Goal: Task Accomplishment & Management: Use online tool/utility

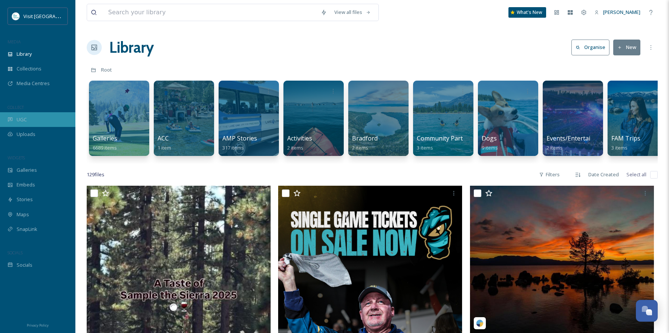
click at [16, 117] on div "UGC" at bounding box center [37, 119] width 75 height 15
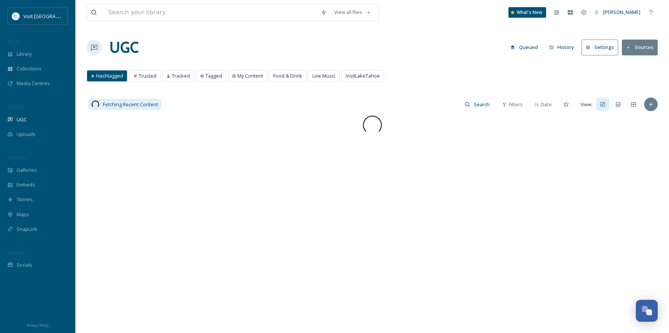
click at [641, 47] on button "Sources" at bounding box center [640, 47] width 36 height 15
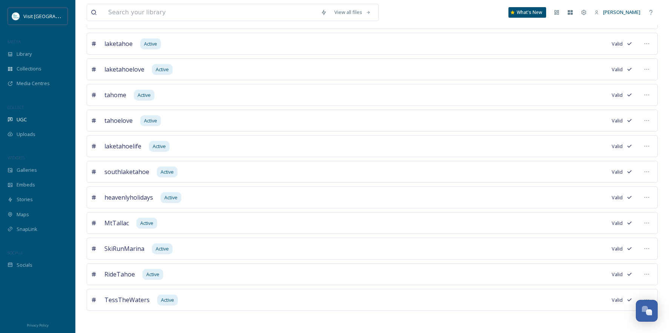
scroll to position [379, 0]
click at [227, 13] on input at bounding box center [210, 12] width 213 height 17
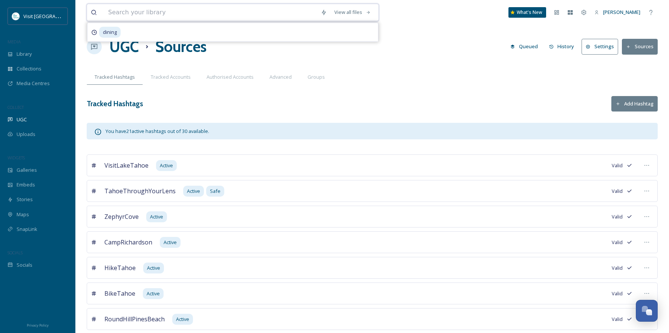
scroll to position [0, 0]
click at [639, 104] on button "Add Hashtag" at bounding box center [635, 104] width 46 height 15
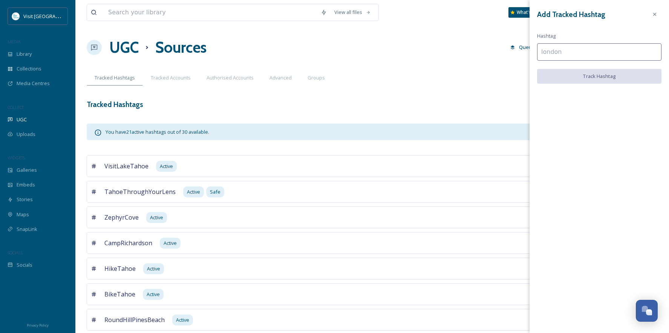
click at [574, 53] on input at bounding box center [599, 51] width 124 height 17
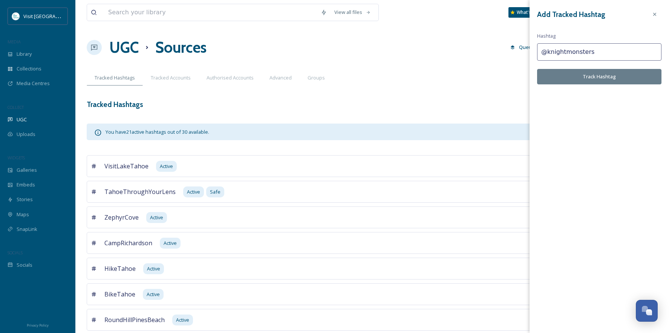
type input "@knightmonsters"
click at [593, 75] on button "Track Hashtag" at bounding box center [599, 76] width 124 height 15
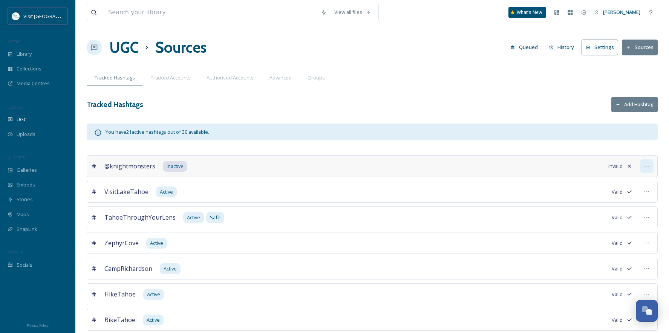
click at [647, 168] on icon at bounding box center [647, 166] width 6 height 6
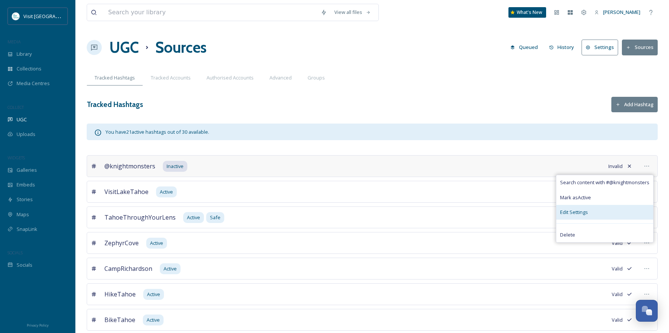
click at [605, 210] on div "Edit Settings" at bounding box center [605, 212] width 97 height 15
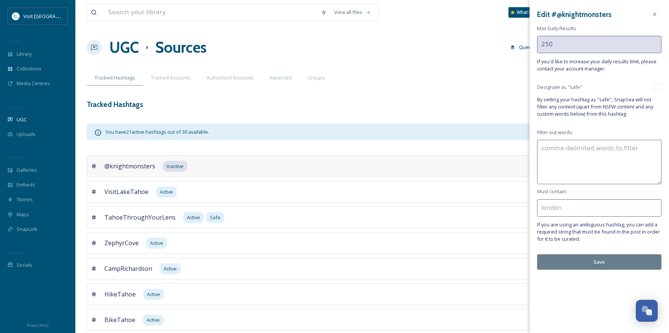
click at [658, 88] on input "checkbox" at bounding box center [658, 88] width 8 height 8
checkbox input "true"
click at [594, 259] on button "Save" at bounding box center [599, 262] width 124 height 15
click at [594, 260] on button "Save" at bounding box center [599, 262] width 124 height 15
click at [653, 15] on icon at bounding box center [655, 14] width 6 height 6
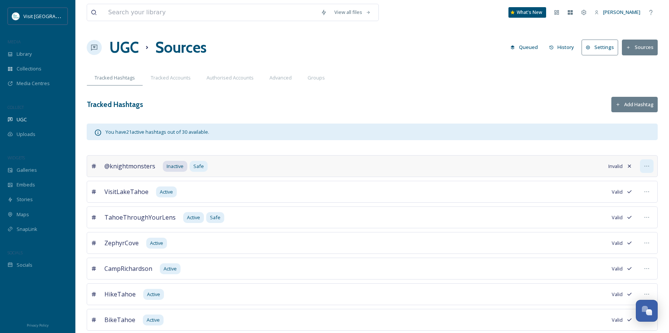
click at [648, 167] on icon at bounding box center [647, 166] width 6 height 6
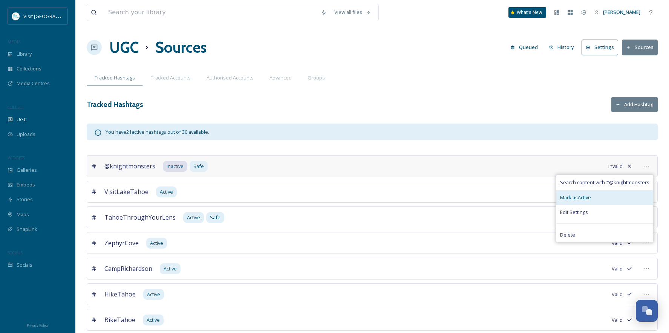
click at [603, 199] on div "Mark as Active" at bounding box center [605, 197] width 97 height 15
click at [574, 197] on span "Mark as Active" at bounding box center [575, 197] width 31 height 7
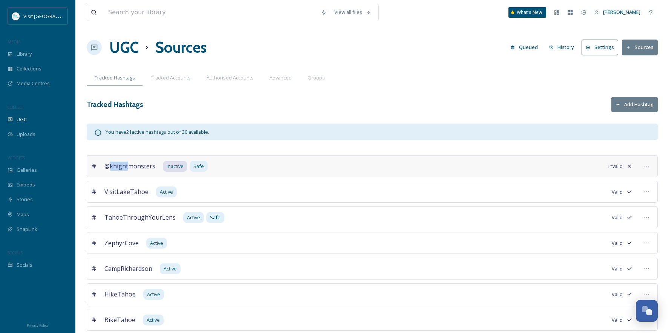
drag, startPoint x: 109, startPoint y: 165, endPoint x: 127, endPoint y: 166, distance: 18.5
click at [127, 166] on span "@knightmonsters" at bounding box center [129, 166] width 51 height 9
click at [648, 166] on icon at bounding box center [647, 166] width 6 height 6
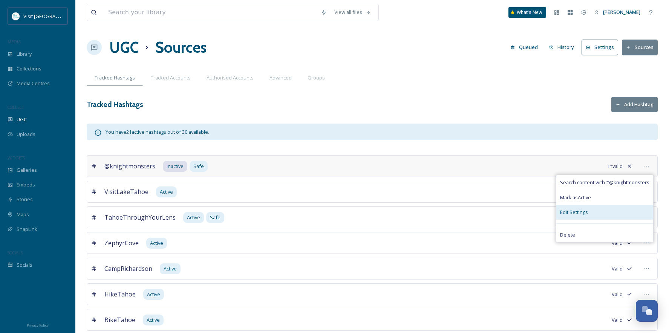
click at [592, 215] on div "Edit Settings" at bounding box center [605, 212] width 97 height 15
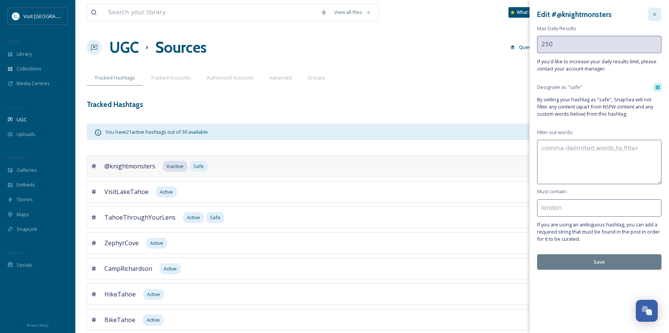
click at [653, 13] on icon at bounding box center [655, 14] width 6 height 6
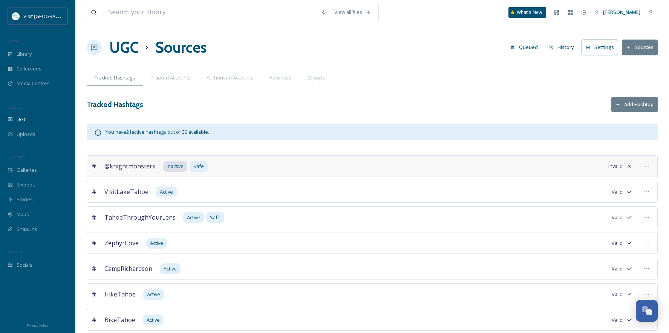
click at [113, 167] on span "@knightmonsters" at bounding box center [129, 166] width 51 height 9
click at [630, 167] on icon at bounding box center [630, 166] width 6 height 6
click at [647, 167] on icon at bounding box center [647, 166] width 6 height 6
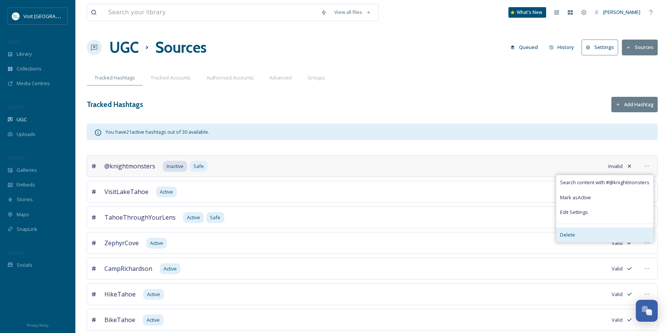
click at [568, 233] on span "Delete" at bounding box center [567, 235] width 15 height 7
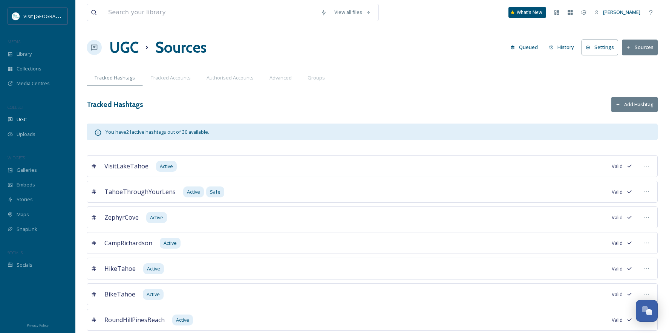
click at [639, 104] on button "Add Hashtag" at bounding box center [635, 104] width 46 height 15
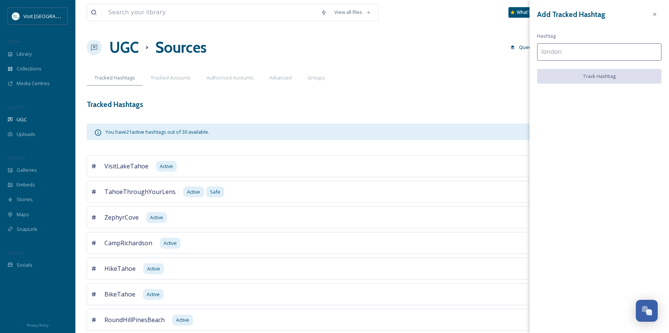
click at [598, 53] on input at bounding box center [599, 51] width 124 height 17
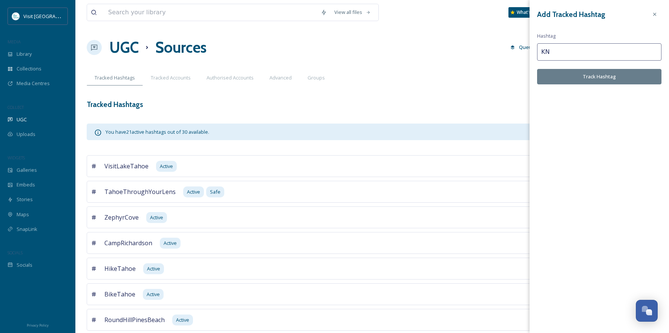
type input "K"
type input "k"
type input "KnightMonsters"
click at [600, 79] on button "Track Hashtag" at bounding box center [599, 76] width 124 height 15
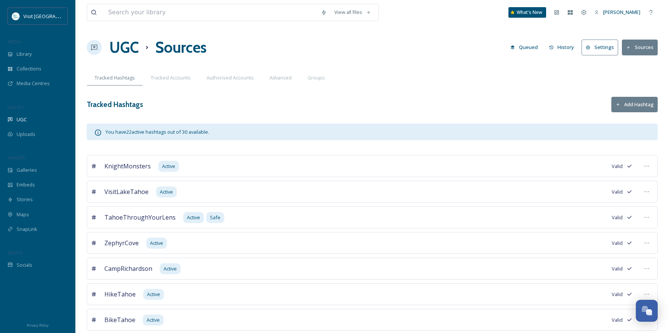
click at [636, 101] on button "Add Hashtag" at bounding box center [635, 104] width 46 height 15
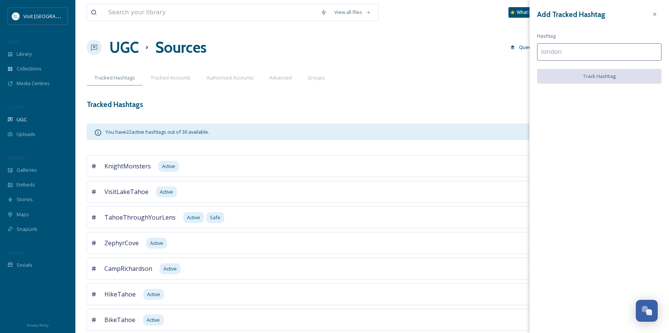
click at [607, 55] on input at bounding box center [599, 51] width 124 height 17
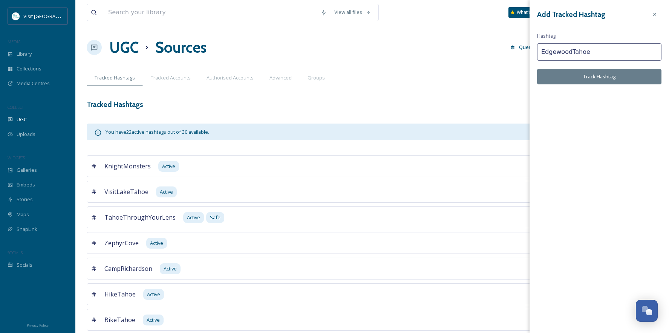
type input "EdgewoodTahoe"
click at [596, 77] on button "Track Hashtag" at bounding box center [599, 76] width 124 height 15
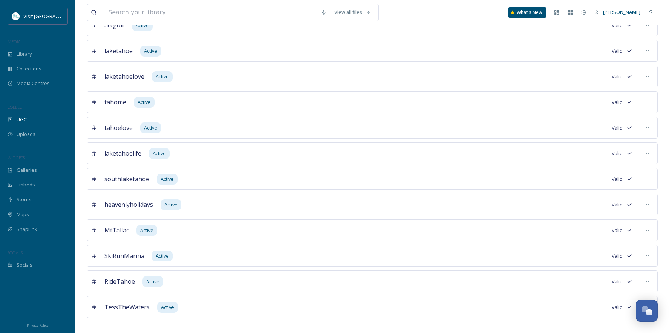
scroll to position [431, 0]
